Goal: Transaction & Acquisition: Purchase product/service

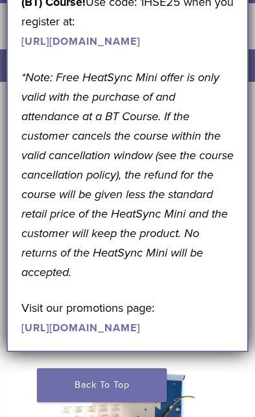
click at [6, 82] on nav "Home / Products" at bounding box center [127, 93] width 255 height 23
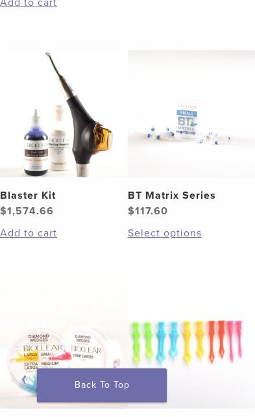
scroll to position [1310, 0]
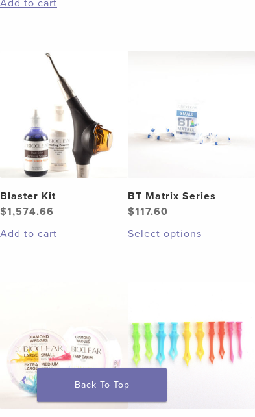
click at [173, 179] on img at bounding box center [192, 115] width 128 height 128
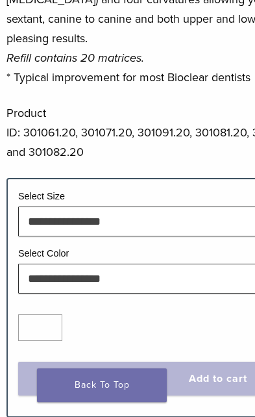
scroll to position [779, 0]
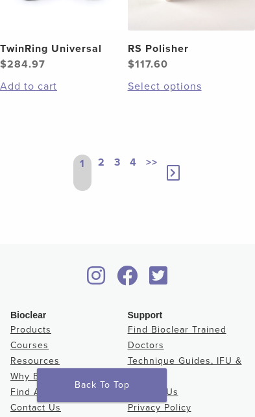
scroll to position [2279, 0]
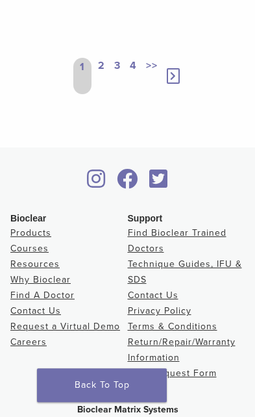
click at [99, 94] on link "2" at bounding box center [101, 76] width 12 height 36
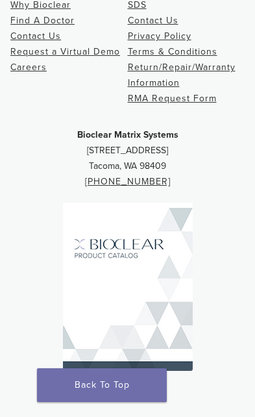
scroll to position [2262, 0]
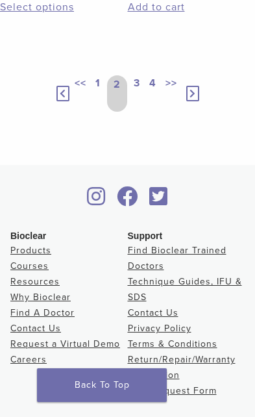
click at [112, 112] on link "2" at bounding box center [117, 93] width 20 height 36
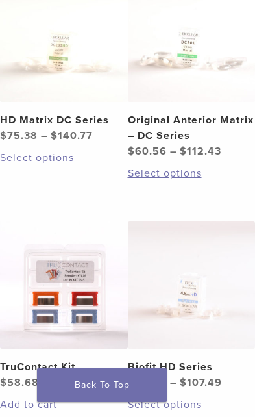
scroll to position [1392, 0]
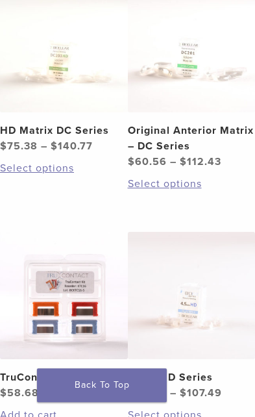
click at [162, 154] on h2 "Original Anterior Matrix – DC Series" at bounding box center [192, 138] width 128 height 31
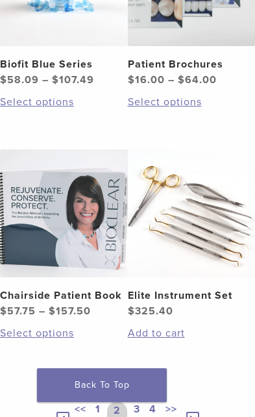
scroll to position [1991, 0]
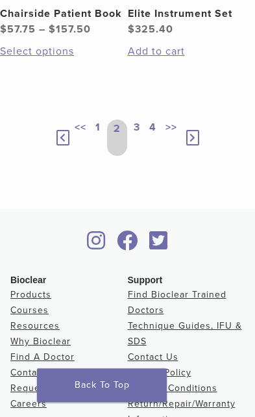
click at [135, 156] on link "3" at bounding box center [137, 137] width 12 height 36
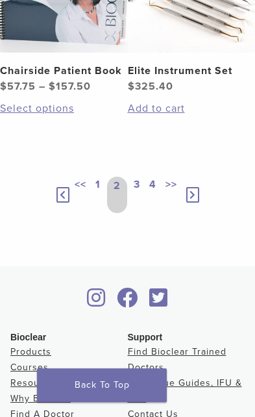
scroll to position [2160, 0]
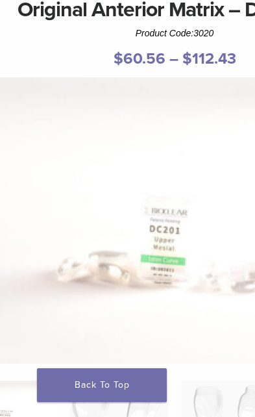
scroll to position [102, 48]
